Goal: Check status: Check status

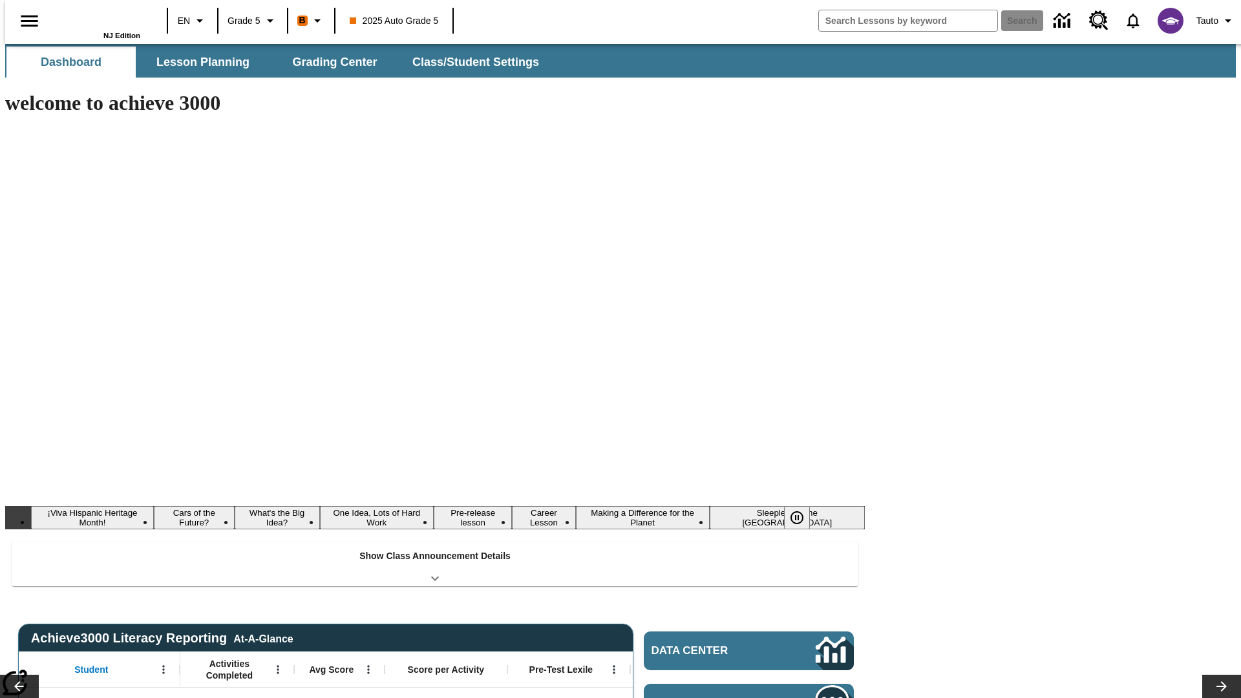
type input "-1"
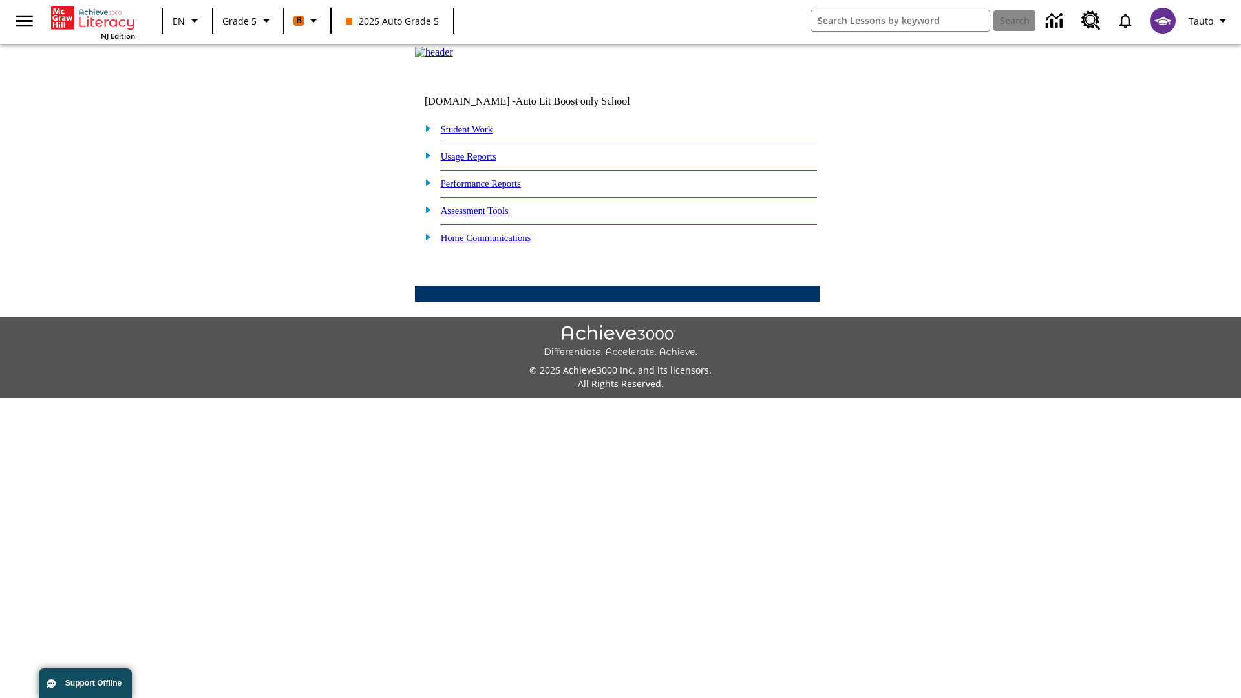
click at [475, 134] on link "Student Work" at bounding box center [467, 129] width 52 height 10
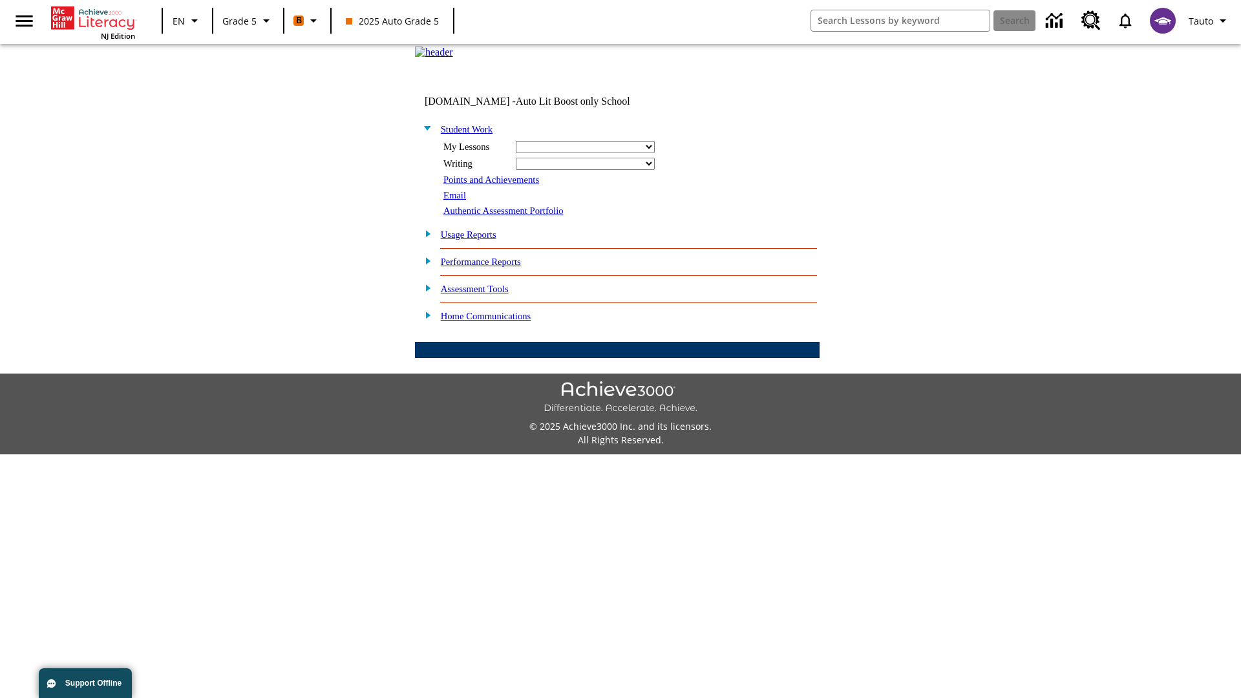
select select "/options/reports/?report_id=12&atype=21&section=2"
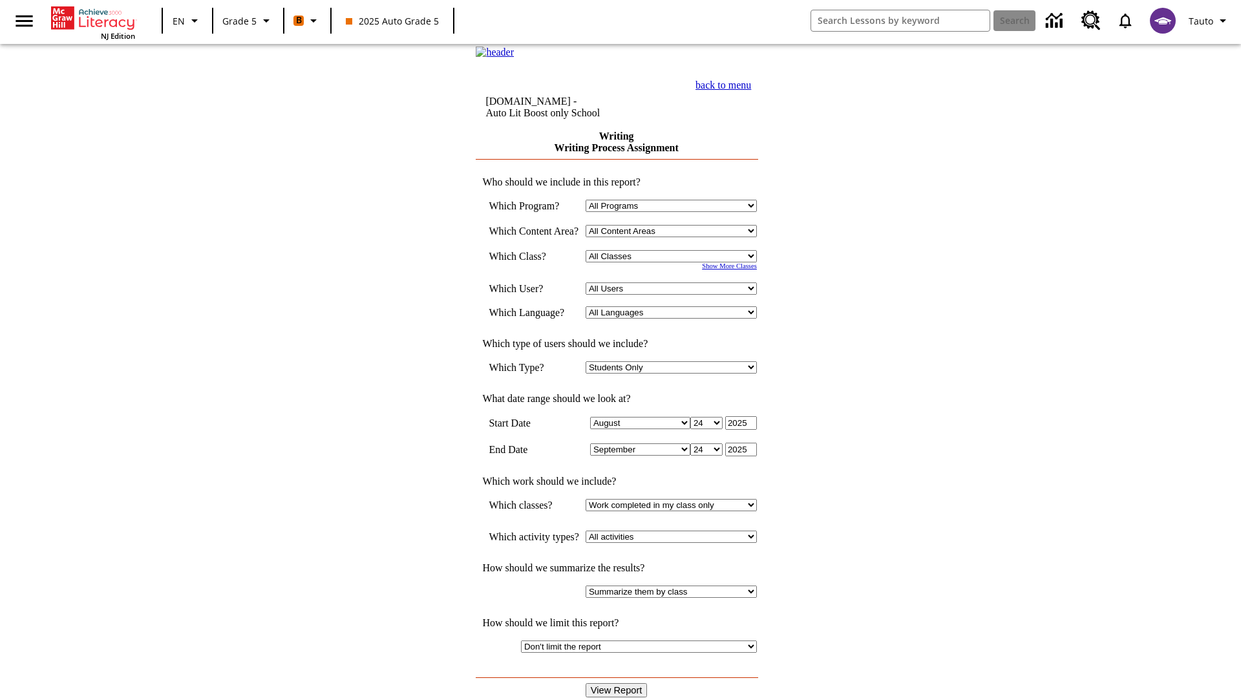
click at [676, 262] on select "Select a Class: All Classes 2025 Auto Grade 5 OL 2025 Auto Grade 6" at bounding box center [671, 256] width 171 height 12
select select "11133131"
